Goal: Transaction & Acquisition: Obtain resource

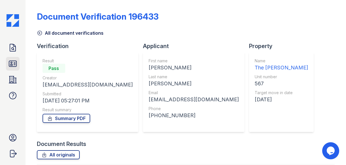
click at [12, 67] on icon at bounding box center [12, 63] width 9 height 9
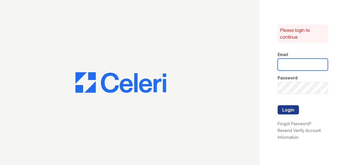
type input "[EMAIL_ADDRESS][DOMAIN_NAME]"
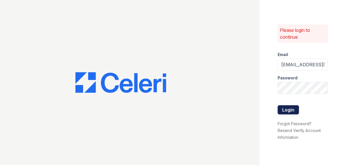
click at [279, 110] on button "Login" at bounding box center [288, 109] width 21 height 9
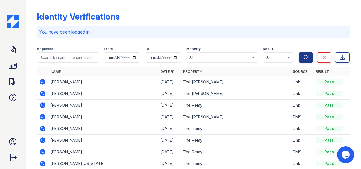
click at [41, 83] on icon at bounding box center [43, 82] width 6 height 6
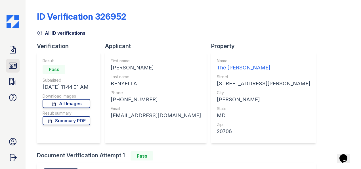
click at [9, 62] on icon at bounding box center [12, 65] width 9 height 9
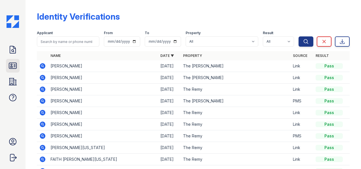
click at [14, 70] on link "ID Verifications" at bounding box center [13, 66] width 14 height 14
click at [12, 55] on link "Doc Verifications" at bounding box center [13, 50] width 14 height 14
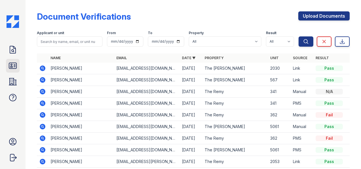
click at [12, 65] on icon at bounding box center [12, 66] width 7 height 6
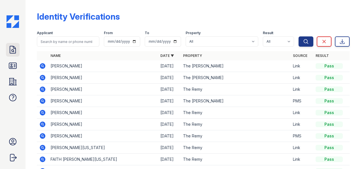
click at [16, 52] on icon at bounding box center [12, 49] width 9 height 9
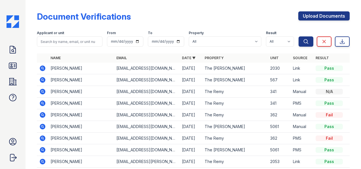
click at [44, 68] on icon at bounding box center [43, 68] width 6 height 6
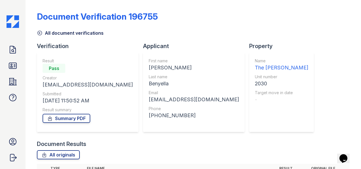
scroll to position [98, 0]
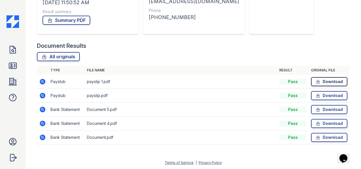
click at [318, 80] on link "Download" at bounding box center [329, 81] width 36 height 9
click at [329, 90] on td "Download" at bounding box center [329, 96] width 41 height 14
click at [324, 95] on link "Download" at bounding box center [329, 95] width 36 height 9
click at [329, 95] on link "Download" at bounding box center [329, 95] width 36 height 9
click at [321, 80] on link "Download" at bounding box center [329, 81] width 36 height 9
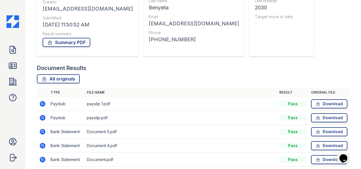
scroll to position [79, 0]
